Goal: Use online tool/utility: Utilize a website feature to perform a specific function

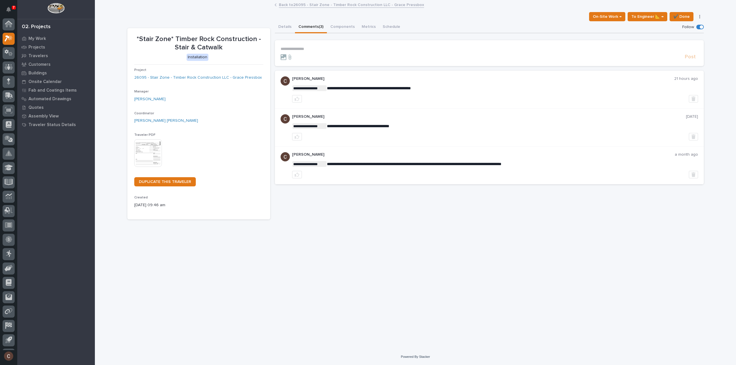
scroll to position [13, 0]
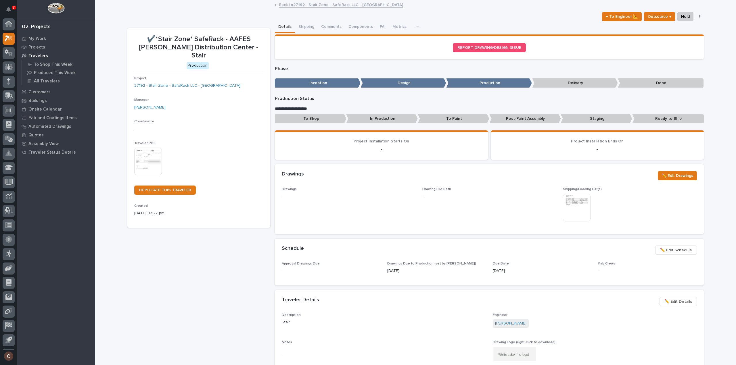
scroll to position [13, 0]
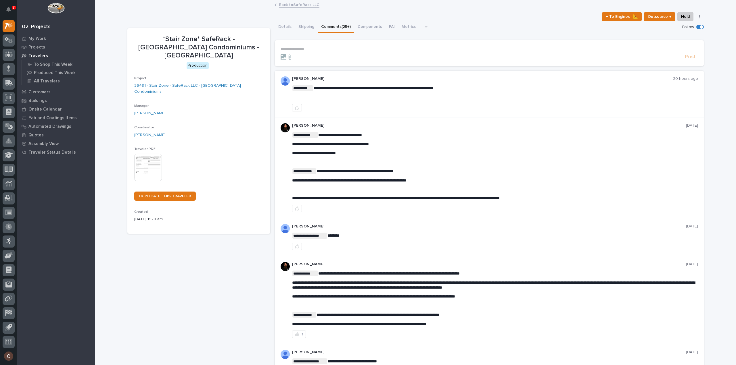
click at [202, 83] on link "26491 - Stair Zone - SafeRack LLC - [GEOGRAPHIC_DATA] Condominiums" at bounding box center [198, 89] width 129 height 12
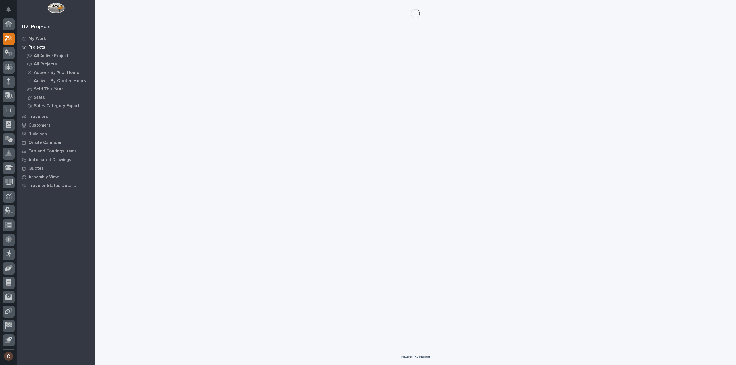
scroll to position [13, 0]
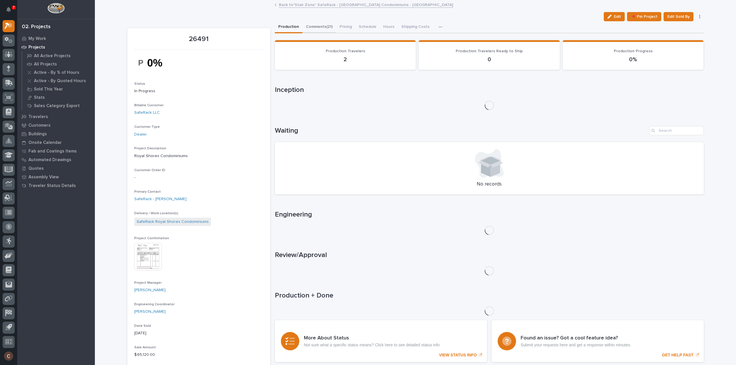
click at [324, 26] on button "Comments (21)" at bounding box center [319, 27] width 34 height 12
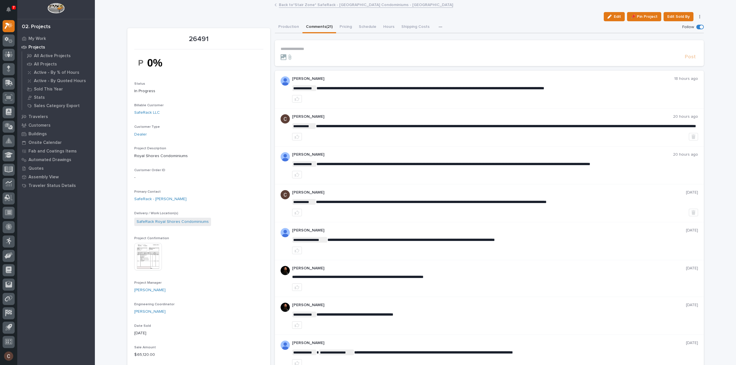
click at [404, 53] on form "**********" at bounding box center [489, 54] width 417 height 14
click at [404, 50] on p "**********" at bounding box center [489, 49] width 417 height 5
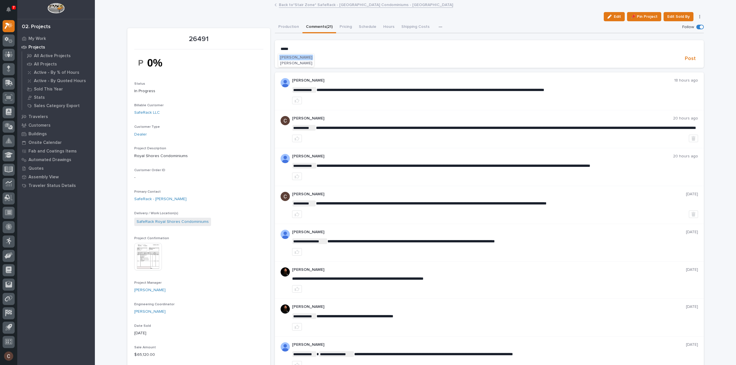
click at [295, 56] on span "[PERSON_NAME]" at bounding box center [296, 57] width 32 height 4
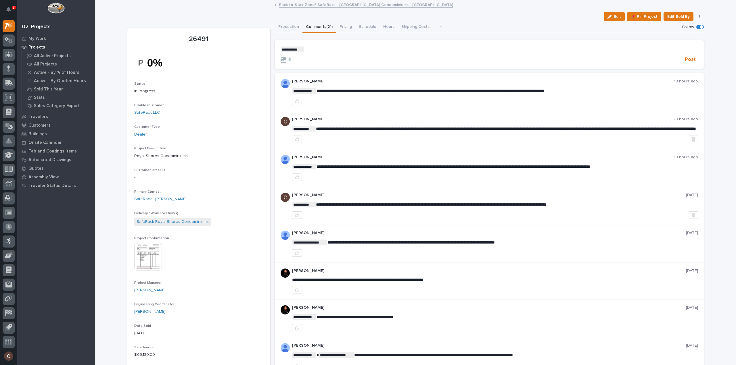
click at [342, 46] on section "**********" at bounding box center [489, 54] width 429 height 29
click at [334, 50] on p "**********" at bounding box center [489, 50] width 417 height 6
click at [557, 47] on p "**********" at bounding box center [489, 50] width 417 height 6
click at [558, 51] on p "**********" at bounding box center [489, 50] width 417 height 6
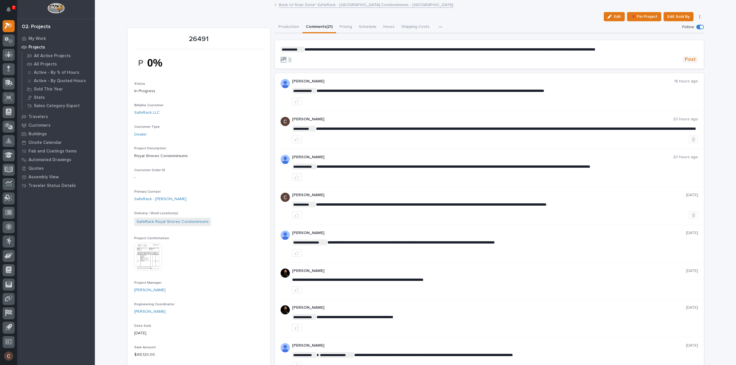
click at [685, 60] on span "Post" at bounding box center [690, 59] width 11 height 7
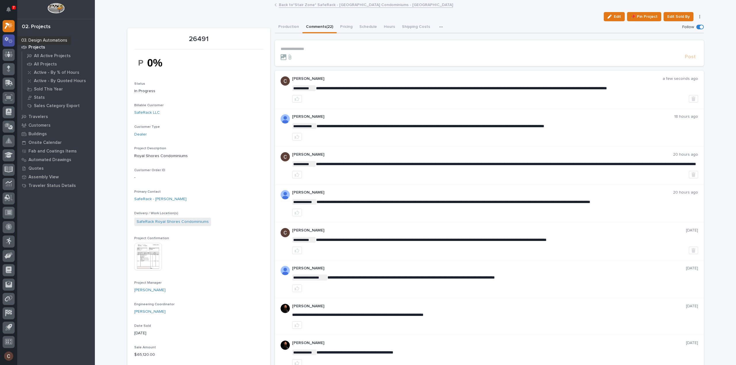
click at [6, 37] on icon at bounding box center [7, 39] width 4 height 4
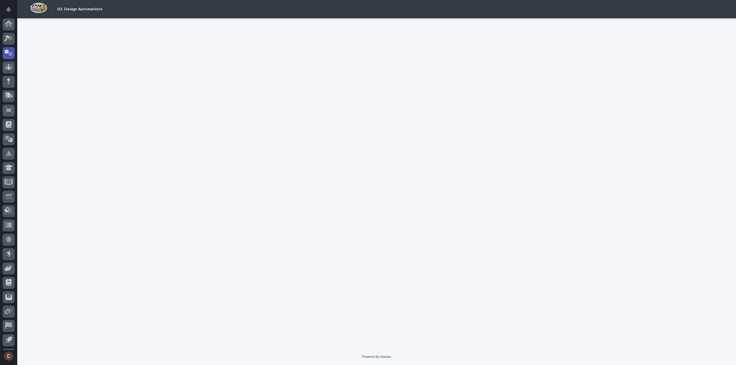
scroll to position [13, 0]
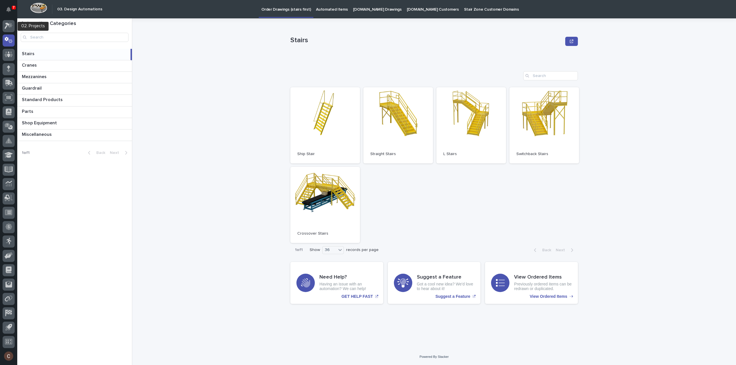
click at [0, 23] on div at bounding box center [8, 184] width 17 height 332
click at [8, 30] on div at bounding box center [9, 26] width 12 height 12
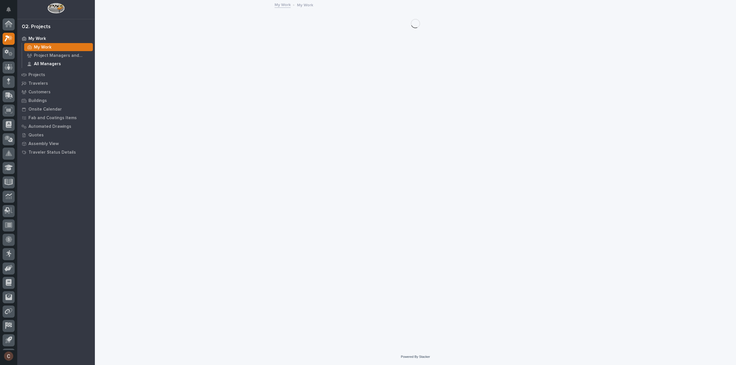
scroll to position [13, 0]
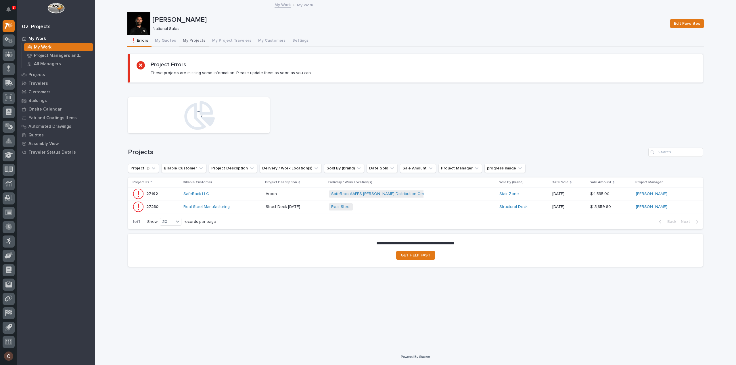
click at [185, 43] on button "My Projects" at bounding box center [193, 41] width 29 height 12
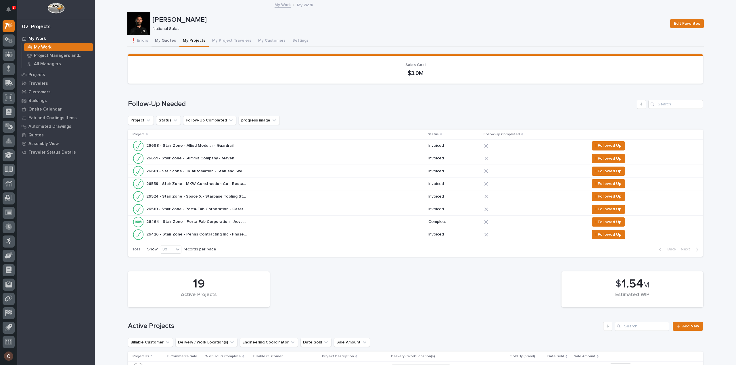
click at [162, 38] on button "My Quotes" at bounding box center [166, 41] width 28 height 12
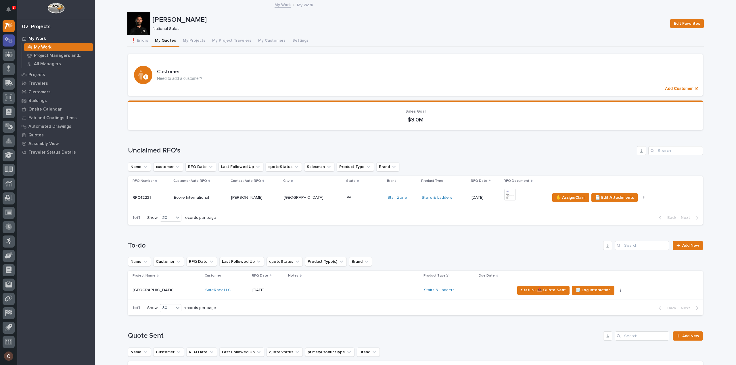
click at [9, 41] on icon at bounding box center [10, 41] width 4 height 4
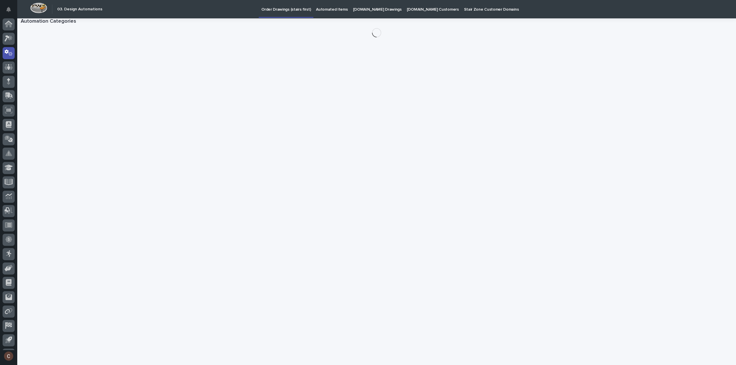
scroll to position [13, 0]
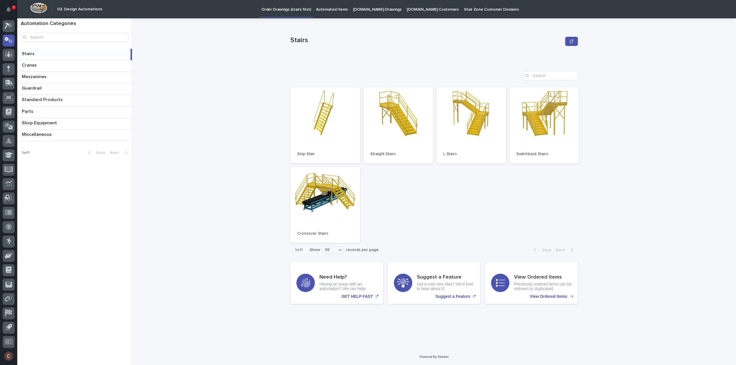
click at [313, 10] on div "Automated Items" at bounding box center [331, 6] width 37 height 12
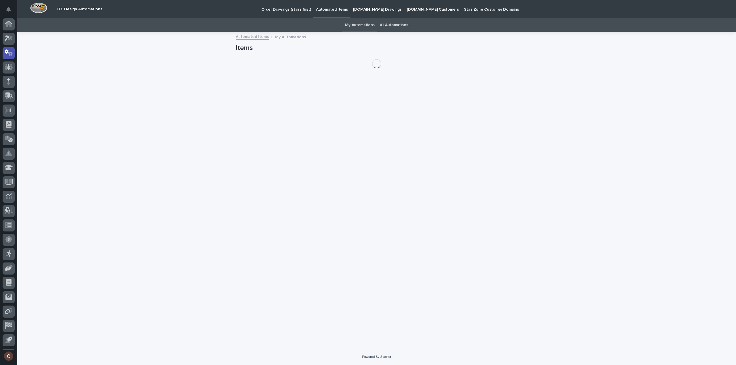
scroll to position [13, 0]
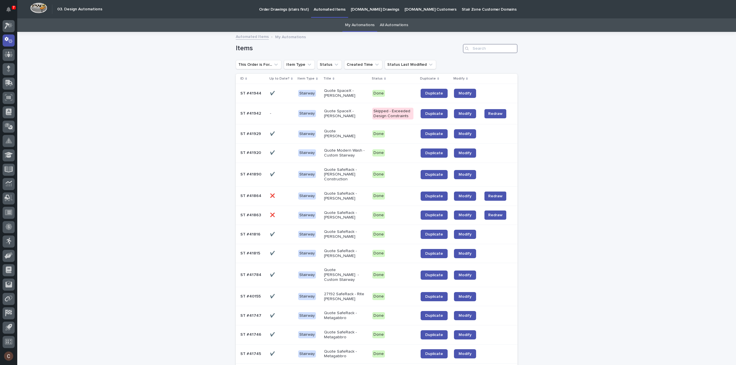
click at [493, 44] on input "Search" at bounding box center [490, 48] width 55 height 9
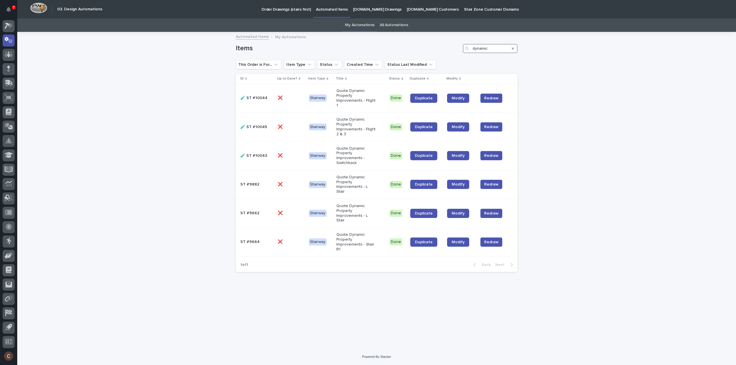
type input "dynamic"
click at [386, 24] on link "All Automations" at bounding box center [394, 25] width 28 height 14
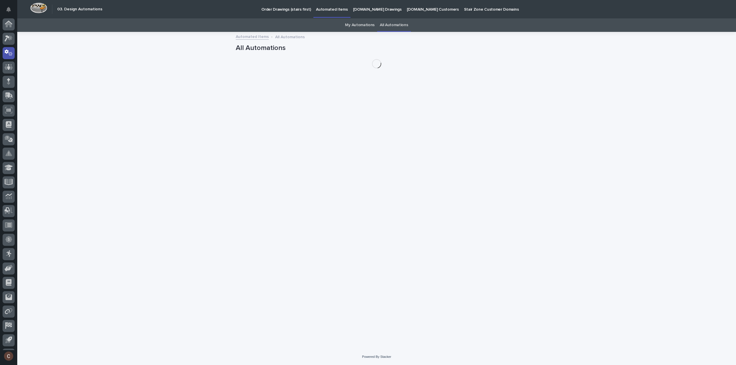
scroll to position [13, 0]
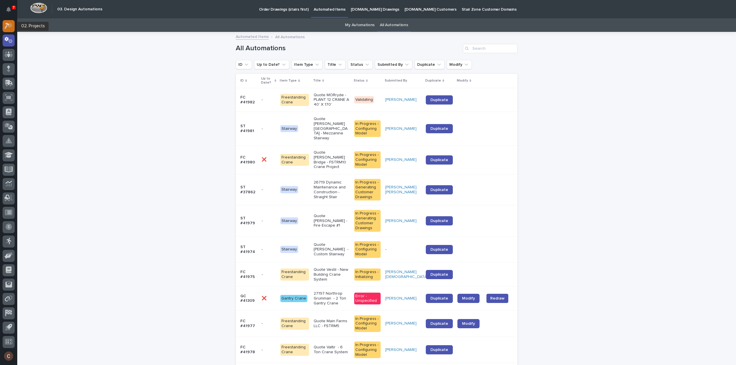
click at [9, 21] on div at bounding box center [9, 26] width 12 height 12
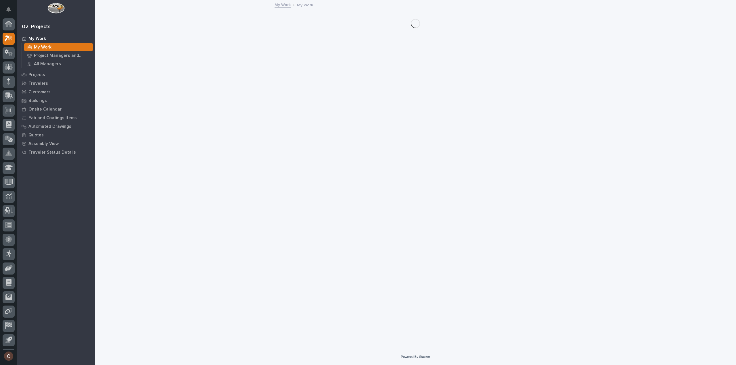
scroll to position [13, 0]
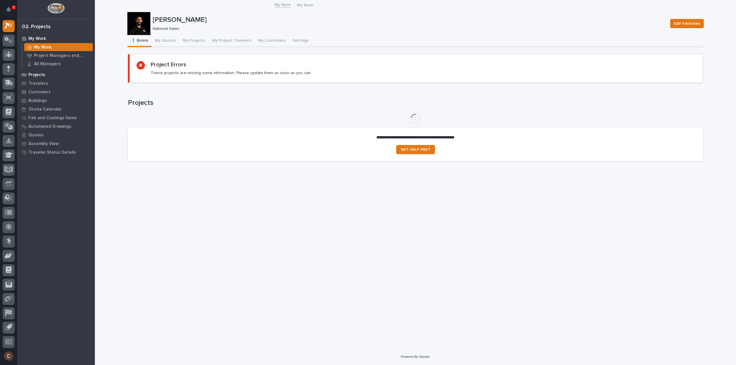
click at [40, 74] on p "Projects" at bounding box center [36, 74] width 17 height 5
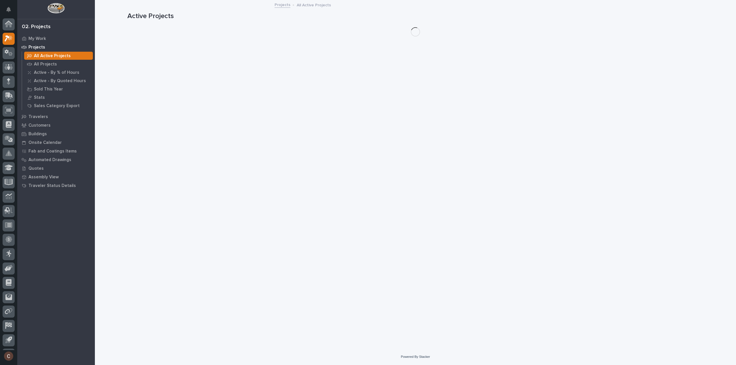
scroll to position [13, 0]
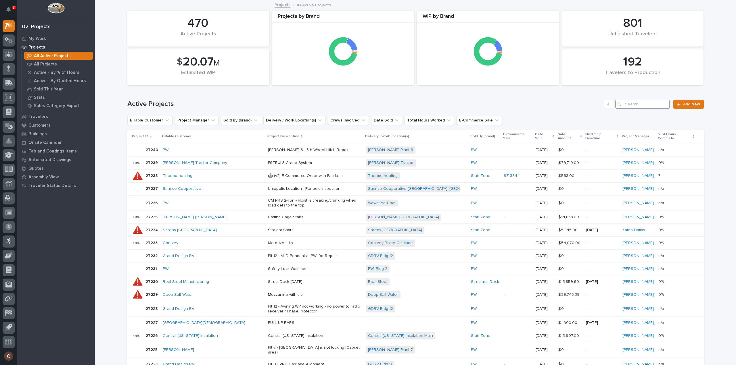
click at [634, 105] on input "Search" at bounding box center [642, 104] width 55 height 9
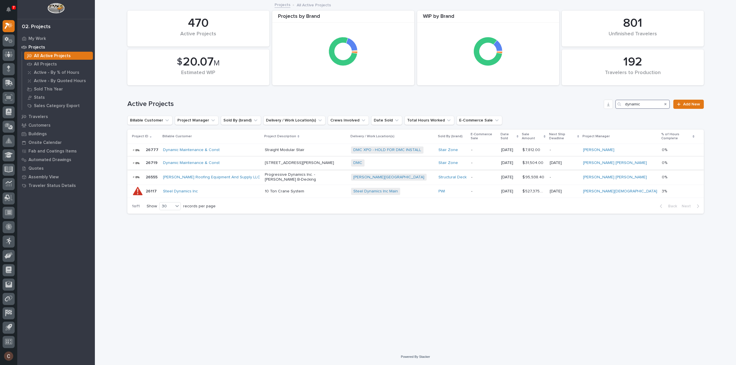
type input "dynamic"
click at [239, 161] on div "Dynamic Maintenance & Const" at bounding box center [211, 163] width 97 height 5
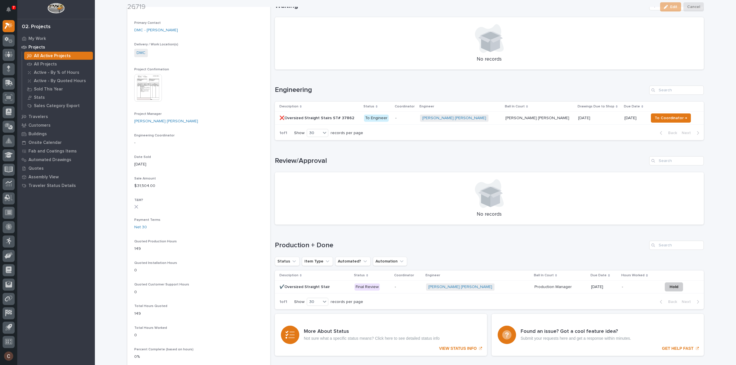
scroll to position [173, 0]
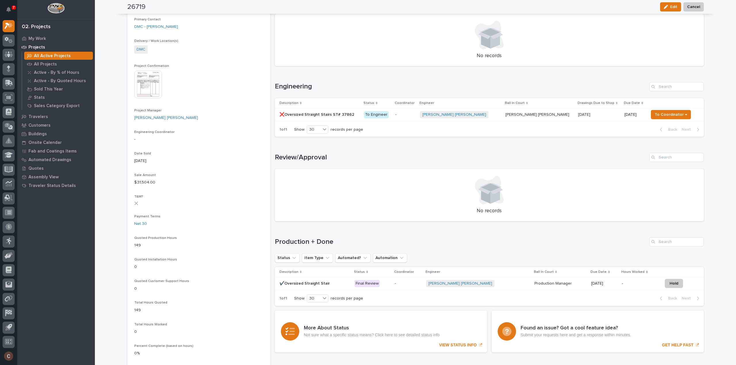
click at [359, 115] on p at bounding box center [319, 114] width 80 height 5
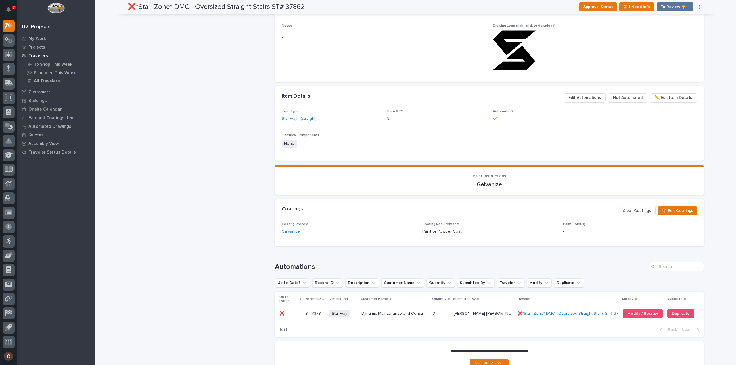
scroll to position [439, 0]
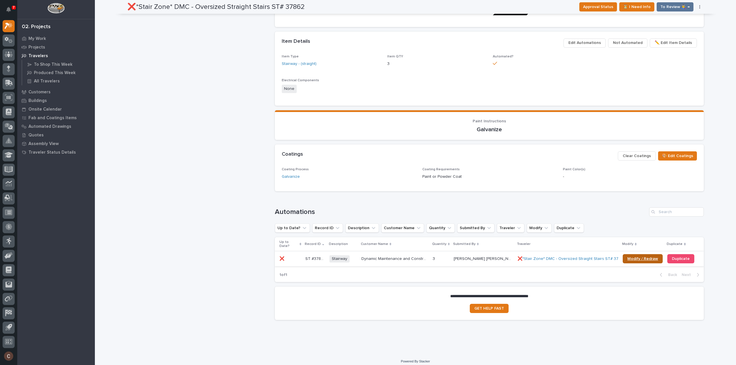
click at [635, 257] on span "Modify / Redraw" at bounding box center [642, 259] width 31 height 4
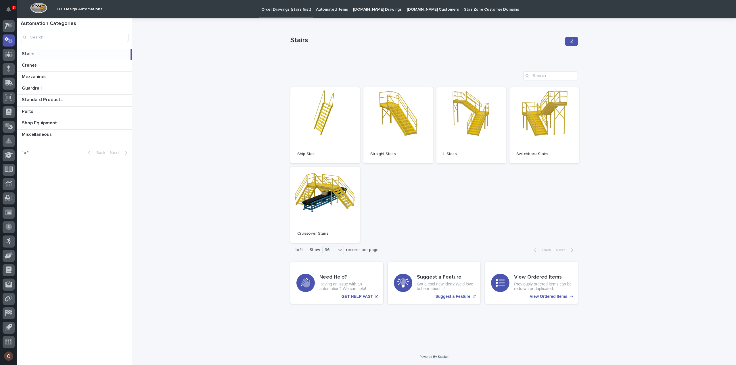
click at [336, 11] on p "Automated Items" at bounding box center [332, 6] width 32 height 12
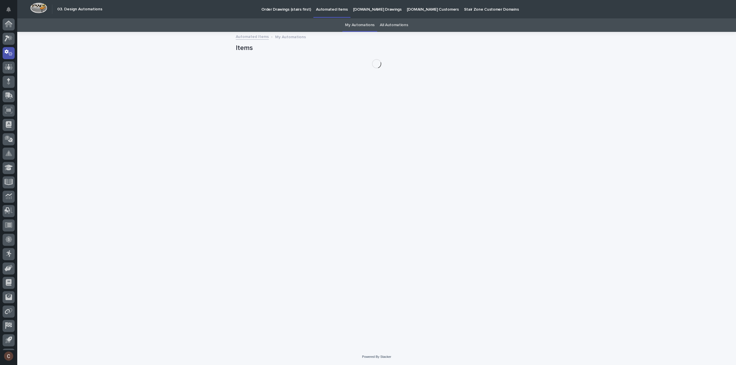
scroll to position [13, 0]
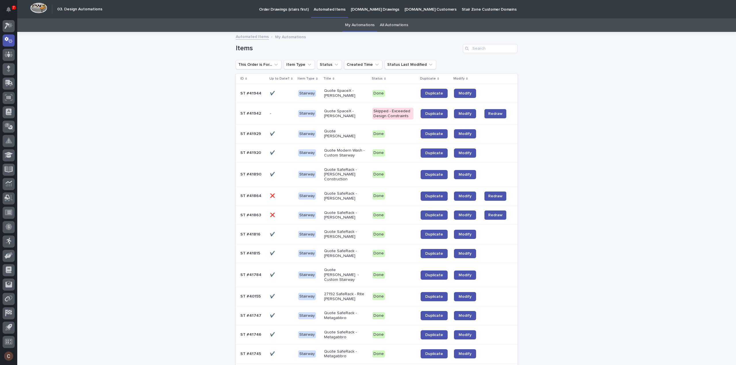
click at [392, 28] on link "All Automations" at bounding box center [394, 25] width 28 height 14
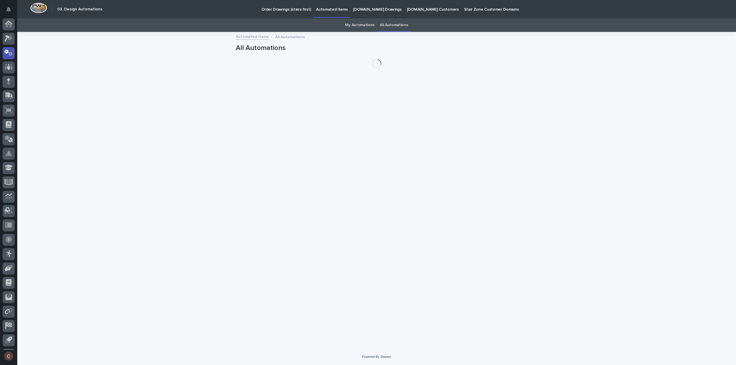
scroll to position [13, 0]
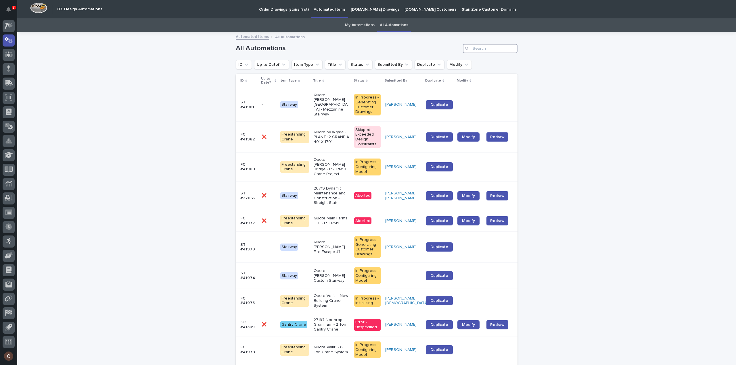
click at [484, 49] on input "Search" at bounding box center [490, 48] width 55 height 9
type input "37862"
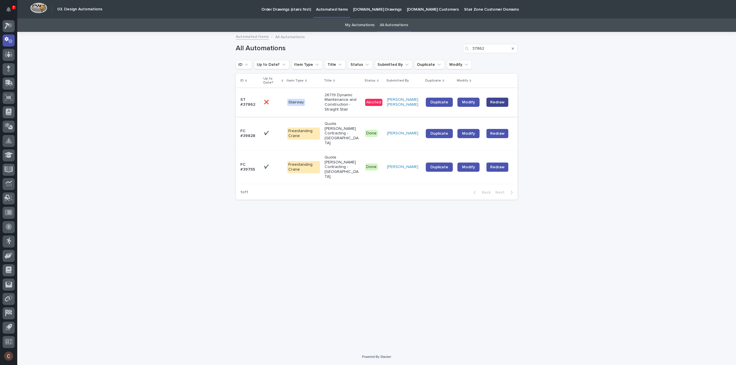
click at [498, 99] on span "Redraw" at bounding box center [497, 102] width 14 height 6
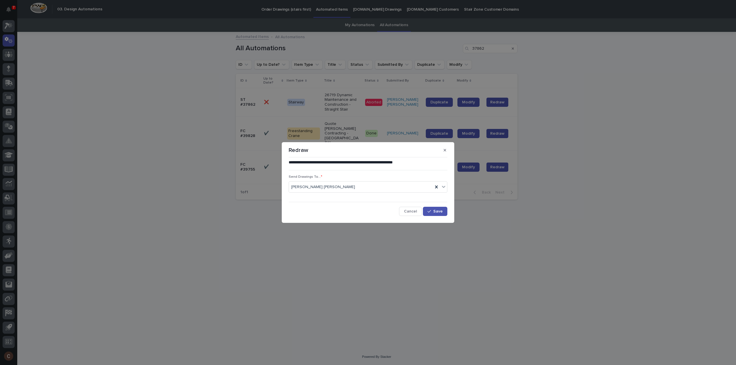
click at [451, 211] on section "**********" at bounding box center [368, 182] width 173 height 81
click at [442, 212] on span "Save" at bounding box center [437, 212] width 9 height 4
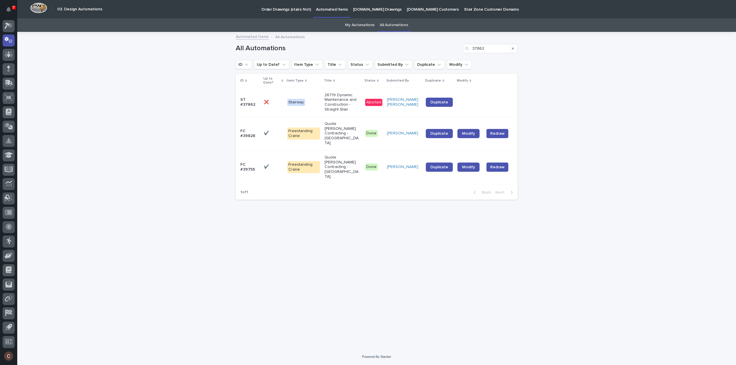
click at [361, 103] on p "26719 Dynamic Maintenance and Construction - Straight Stair" at bounding box center [343, 102] width 36 height 19
